Goal: Transaction & Acquisition: Purchase product/service

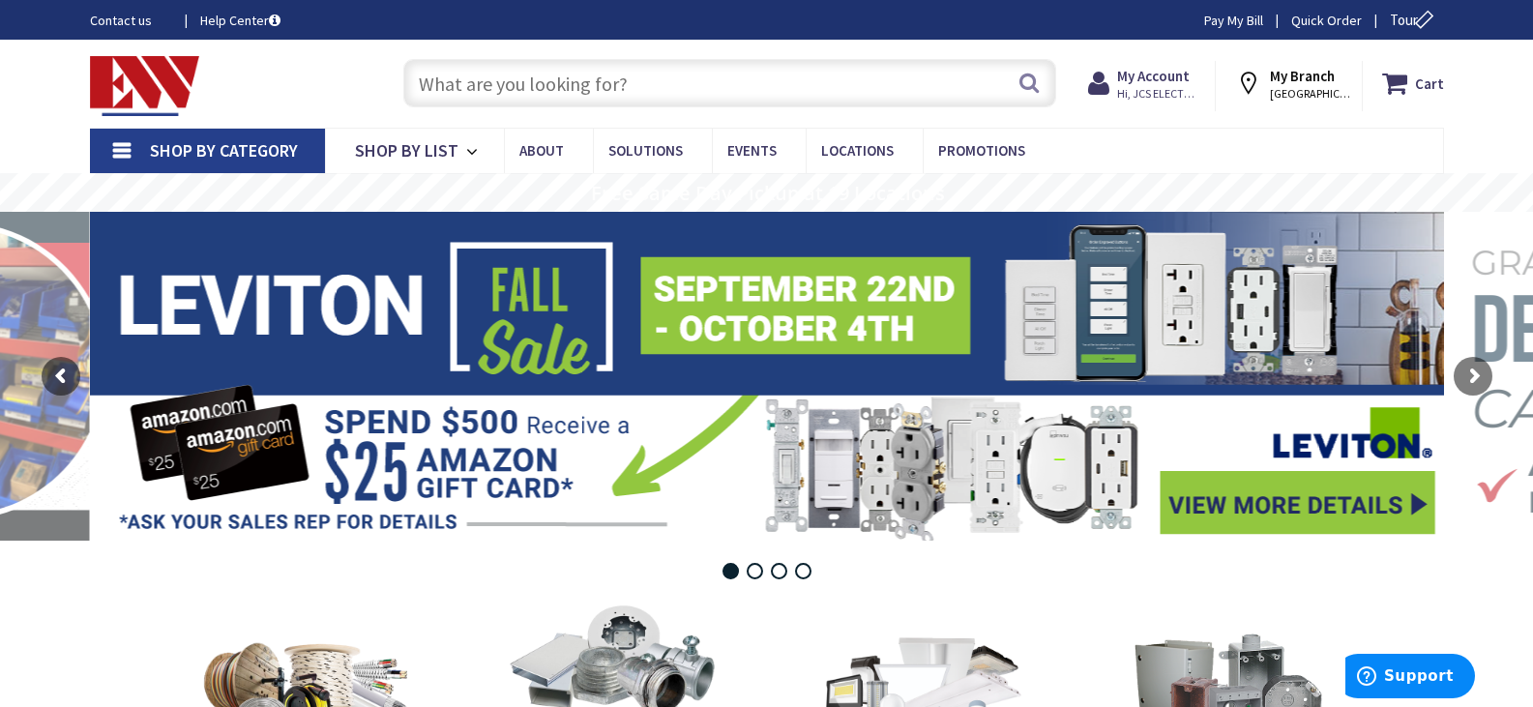
click at [785, 85] on input "text" at bounding box center [729, 83] width 653 height 48
paste input "P&S 3232-TRWRW"
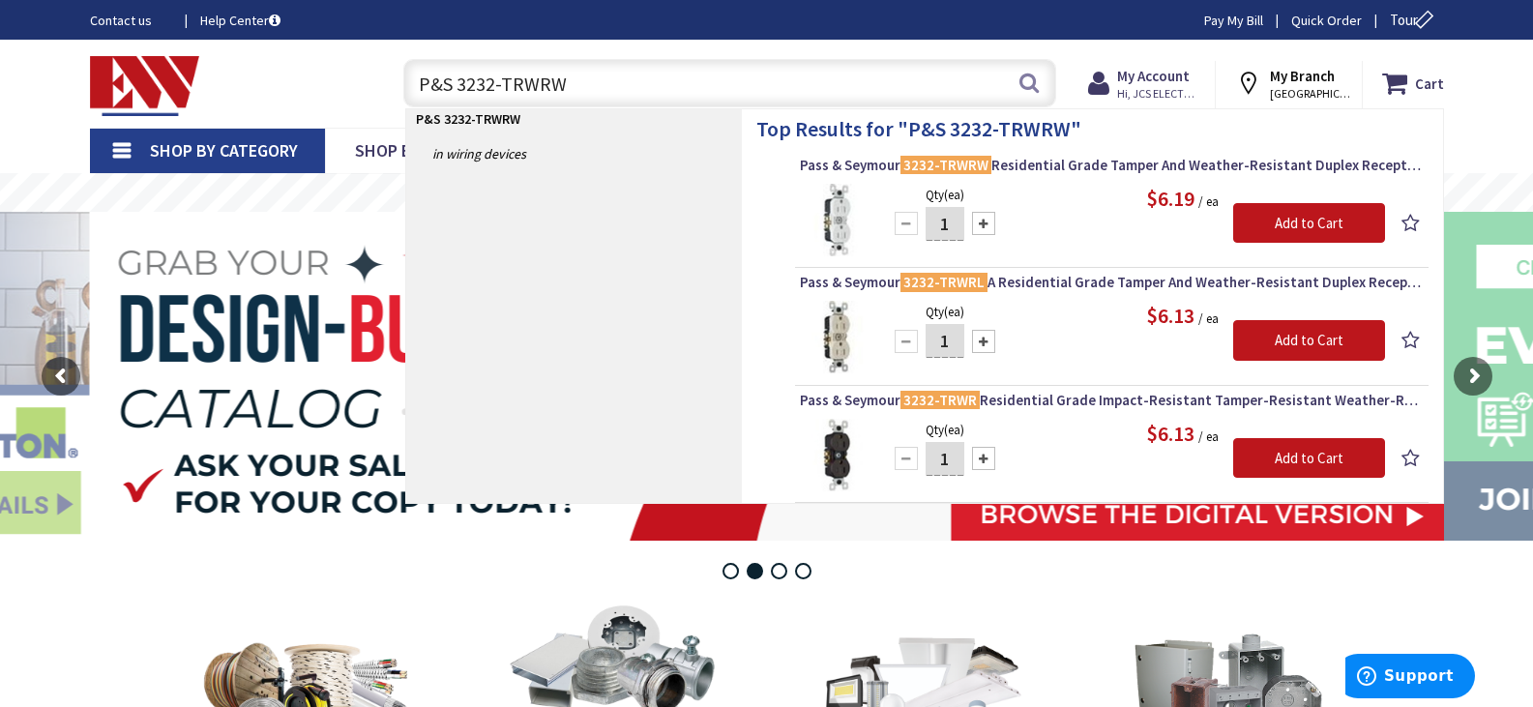
type input "P&S 3232-TRWRW"
drag, startPoint x: 601, startPoint y: 85, endPoint x: 207, endPoint y: 75, distance: 393.9
click at [203, 69] on div "Toggle Nav P&S 3232-TRWRW P&S 3232-TRWRW Search Cart My Cart Close" at bounding box center [766, 83] width 1383 height 65
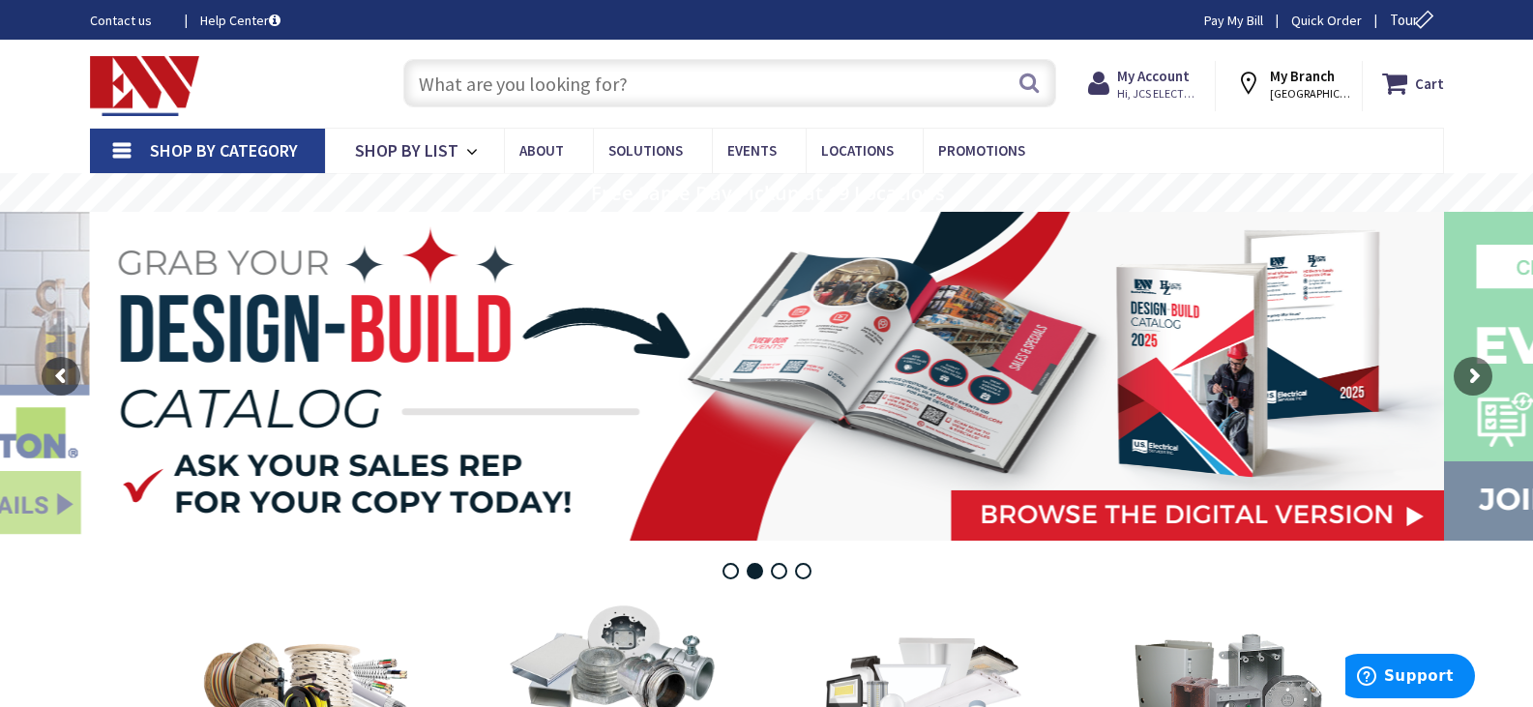
paste input "RACO 5323-0"
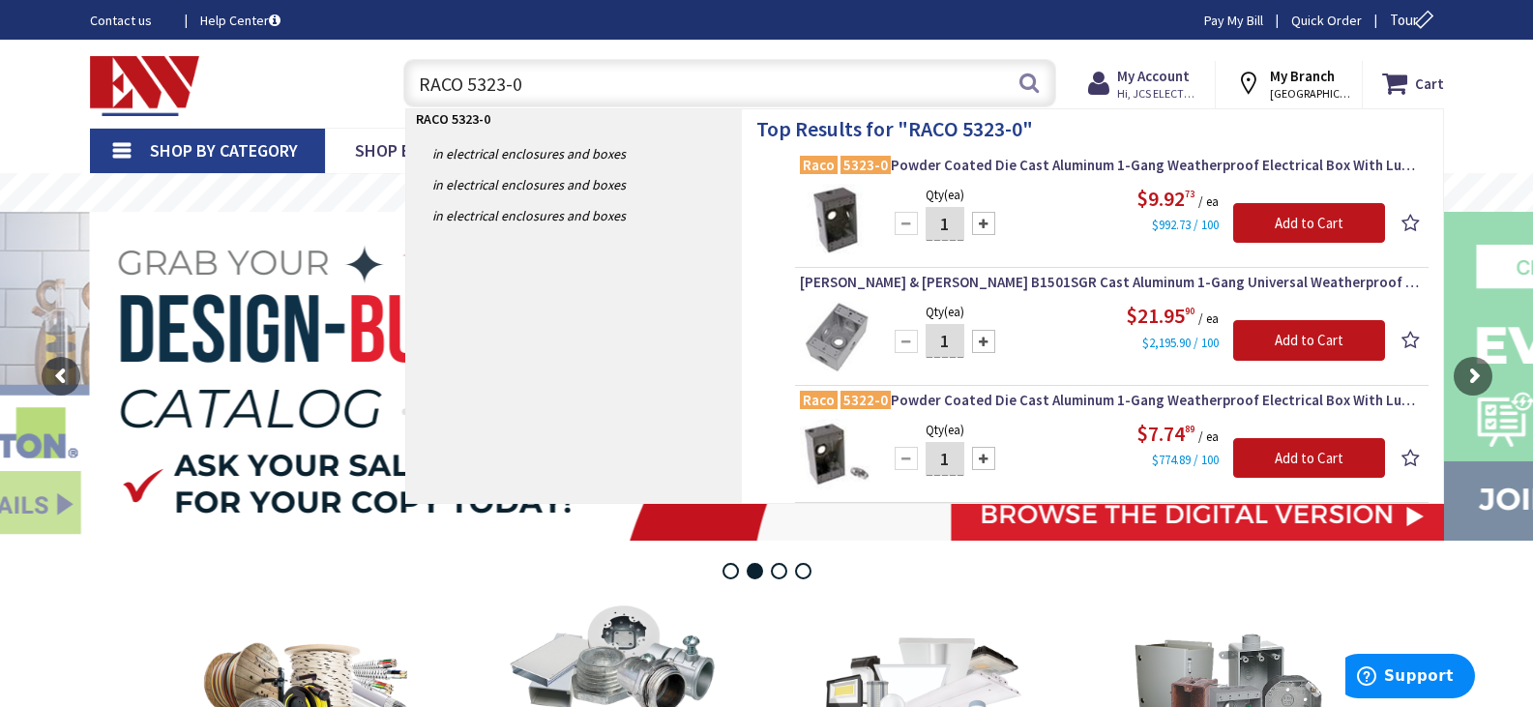
drag, startPoint x: 589, startPoint y: 86, endPoint x: 52, endPoint y: 92, distance: 537.0
click at [78, 91] on div "Toggle Nav RACO 5323-0 RACO 5323-0 Search Cart My Cart Close You have no items …" at bounding box center [766, 83] width 1383 height 65
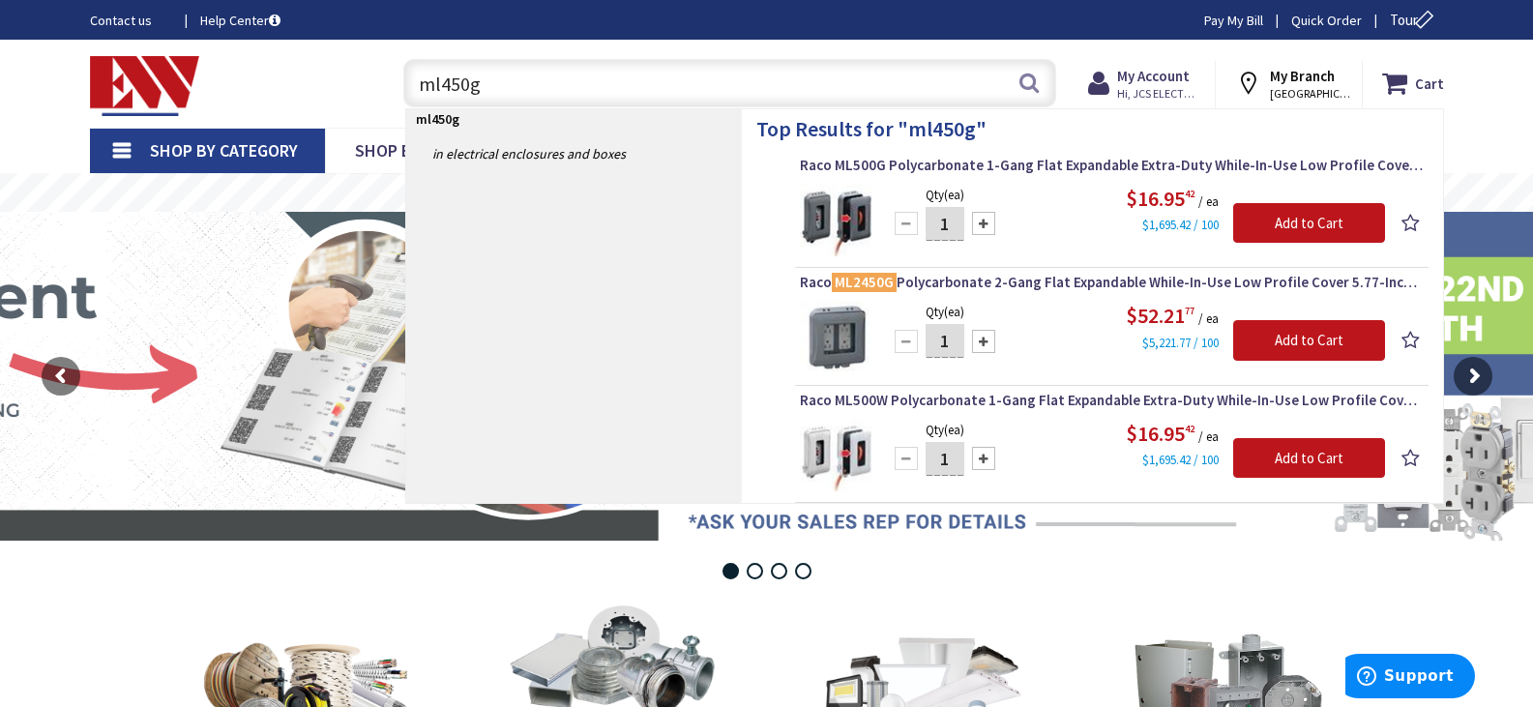
drag, startPoint x: 526, startPoint y: 73, endPoint x: 33, endPoint y: 41, distance: 494.4
click at [33, 75] on div "Skip to Content Toggle Nav ml450g ml450g Search Cart My Cart Close You have no …" at bounding box center [766, 84] width 1533 height 88
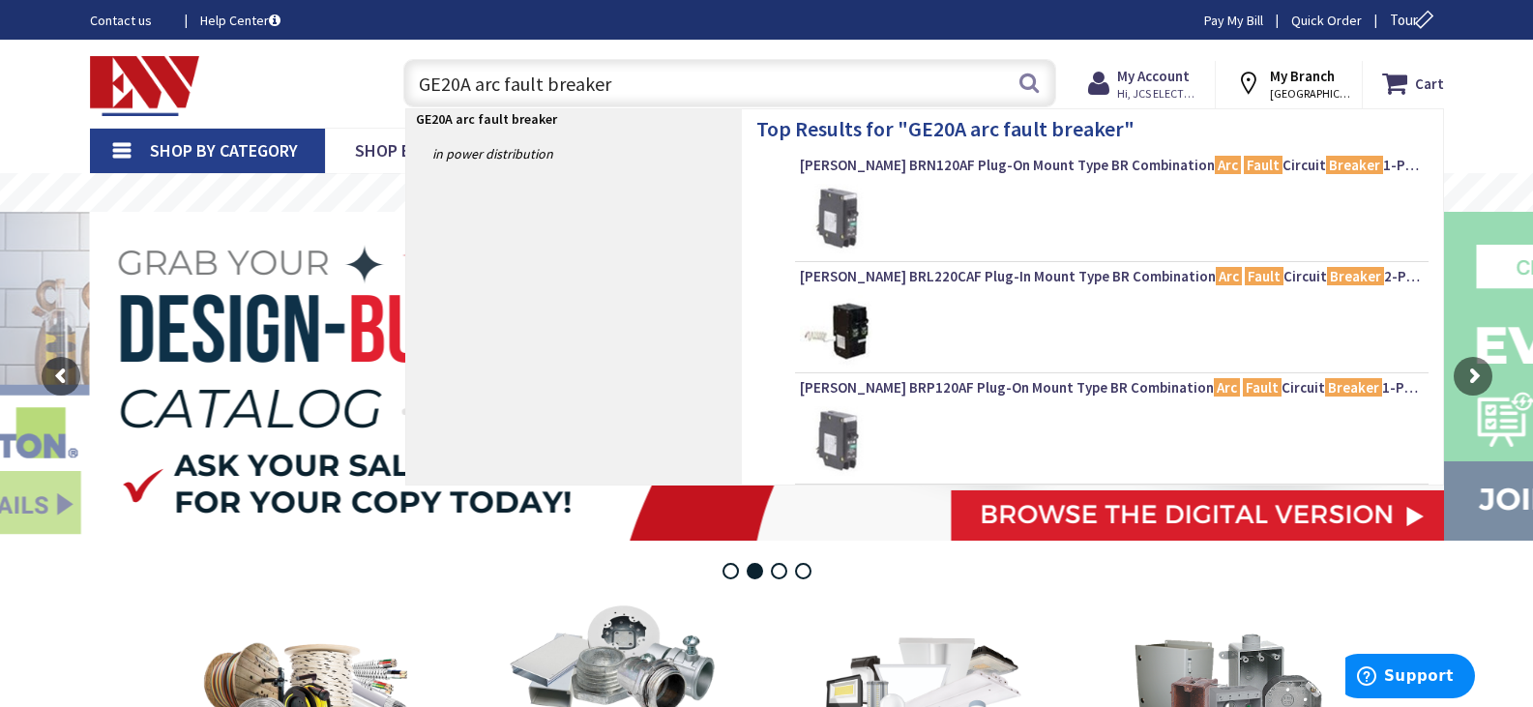
type input "GE 20A arc fault breaker"
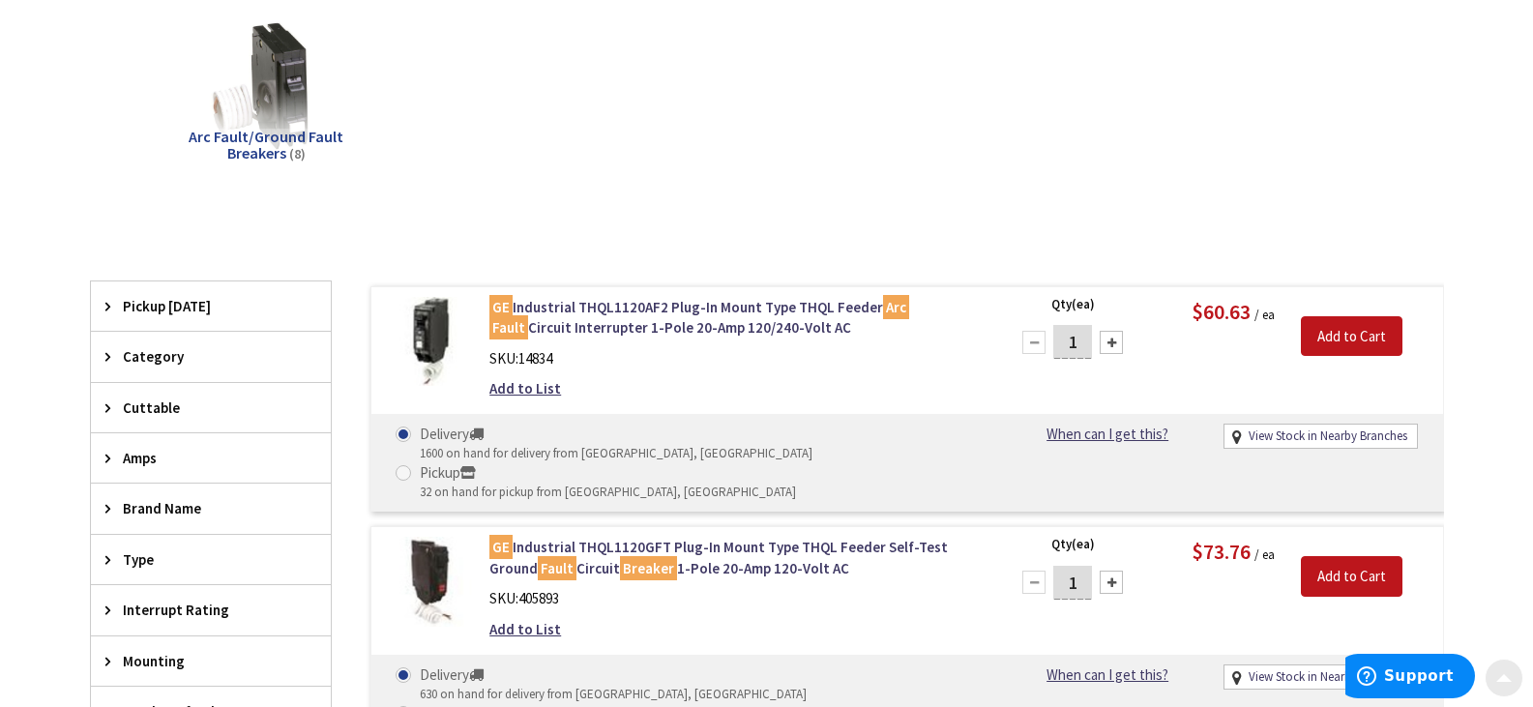
scroll to position [290, 0]
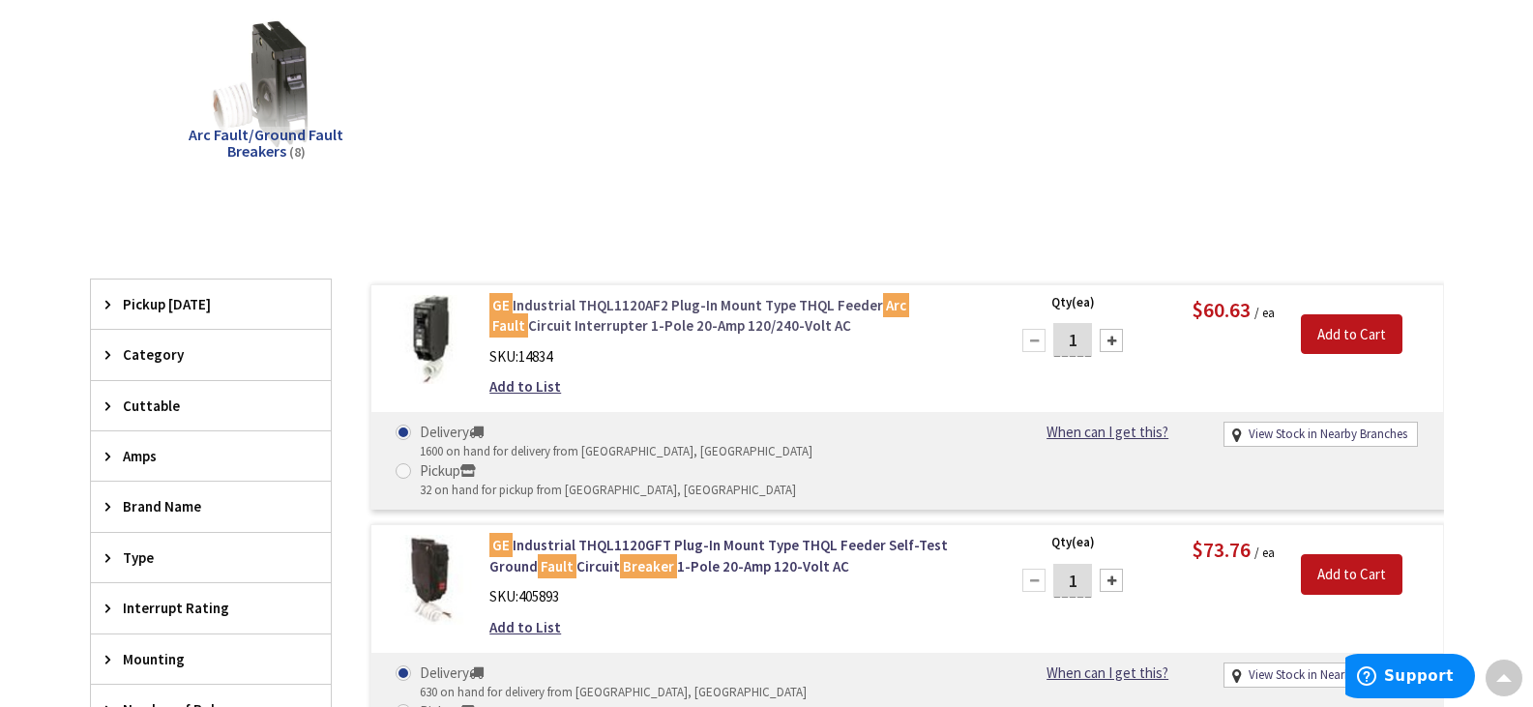
click at [602, 300] on link "GE Industrial THQL1120AF2 Plug-In Mount Type THQL Feeder Arc Fault Circuit Inte…" at bounding box center [736, 316] width 492 height 42
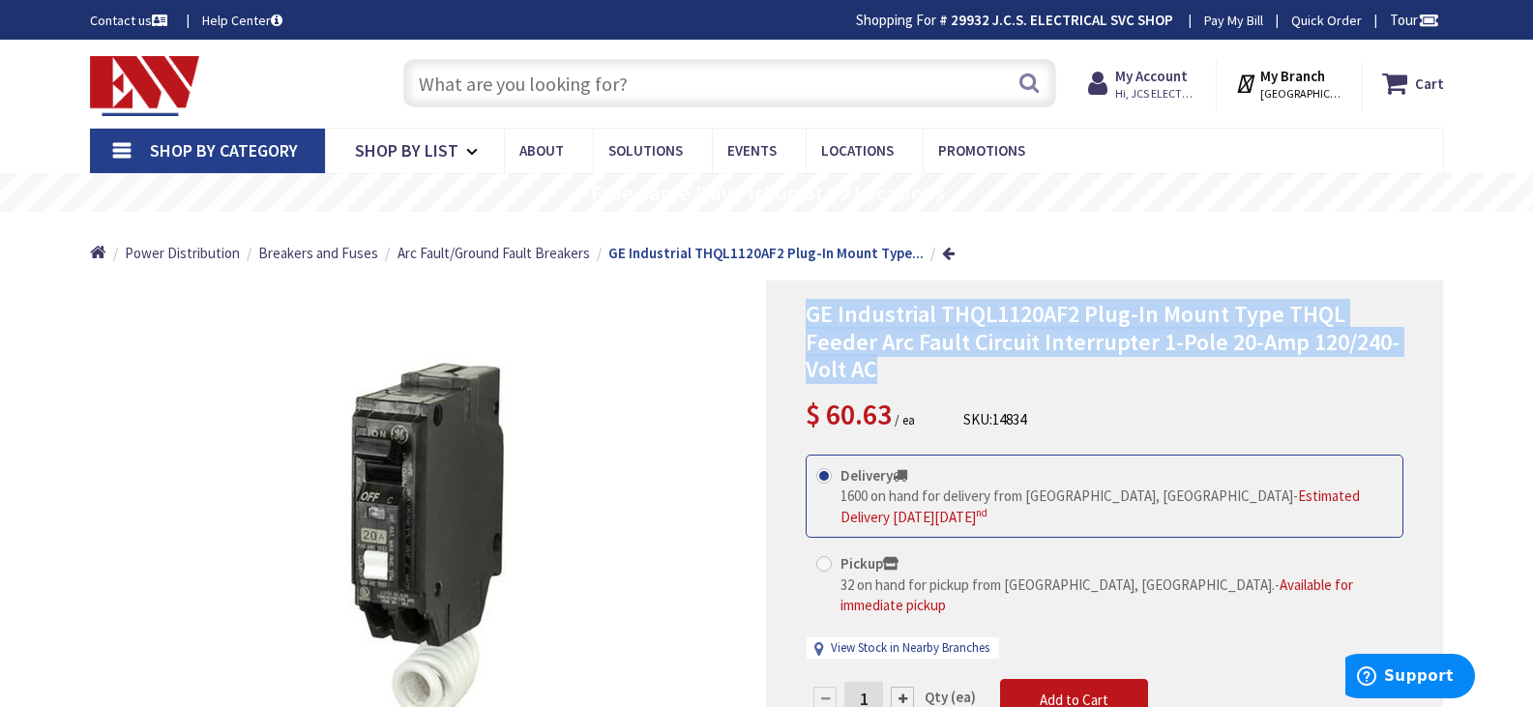
drag, startPoint x: 804, startPoint y: 312, endPoint x: 1401, endPoint y: 366, distance: 599.3
click at [1401, 366] on div "GE Industrial THQL1120AF2 Plug-In Mount Type THQL Feeder Arc Fault Circuit Inte…" at bounding box center [1104, 561] width 677 height 560
